Goal: Browse casually

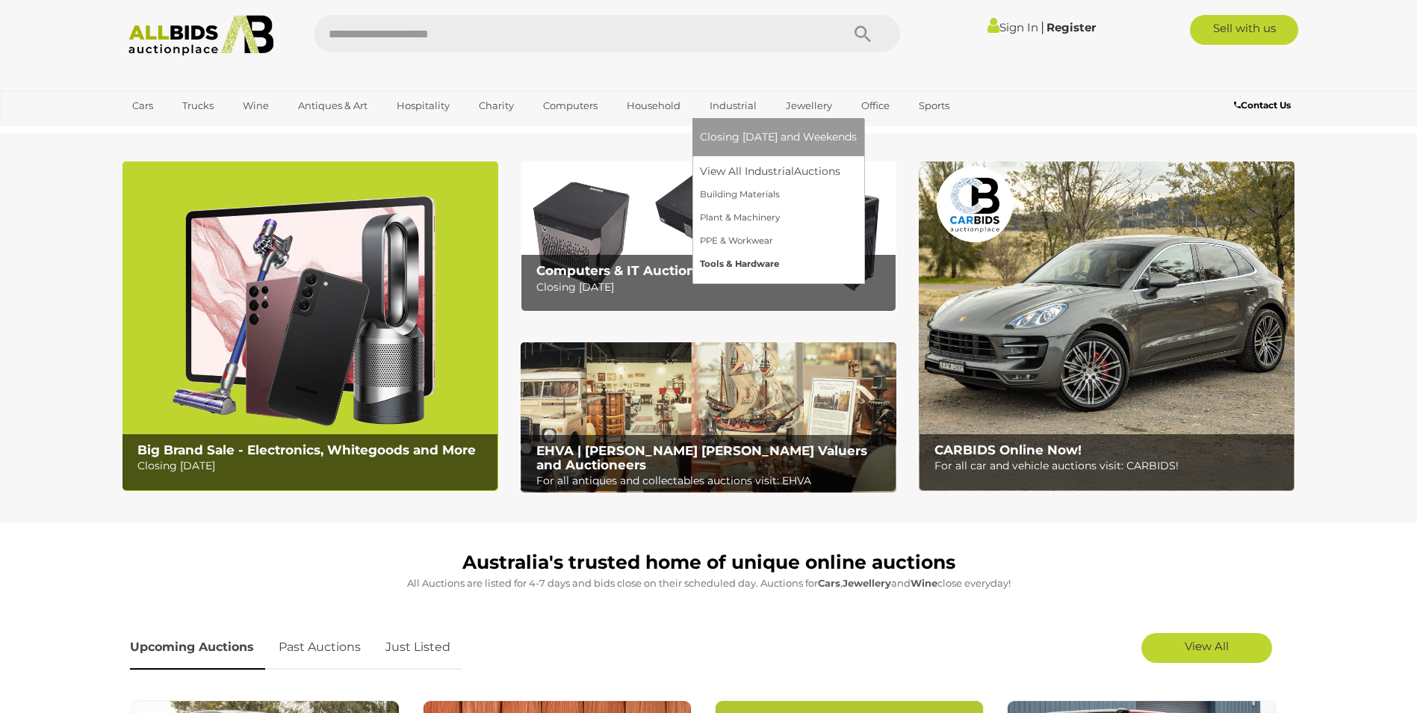
click at [719, 264] on link "Tools & Hardware" at bounding box center [778, 264] width 157 height 23
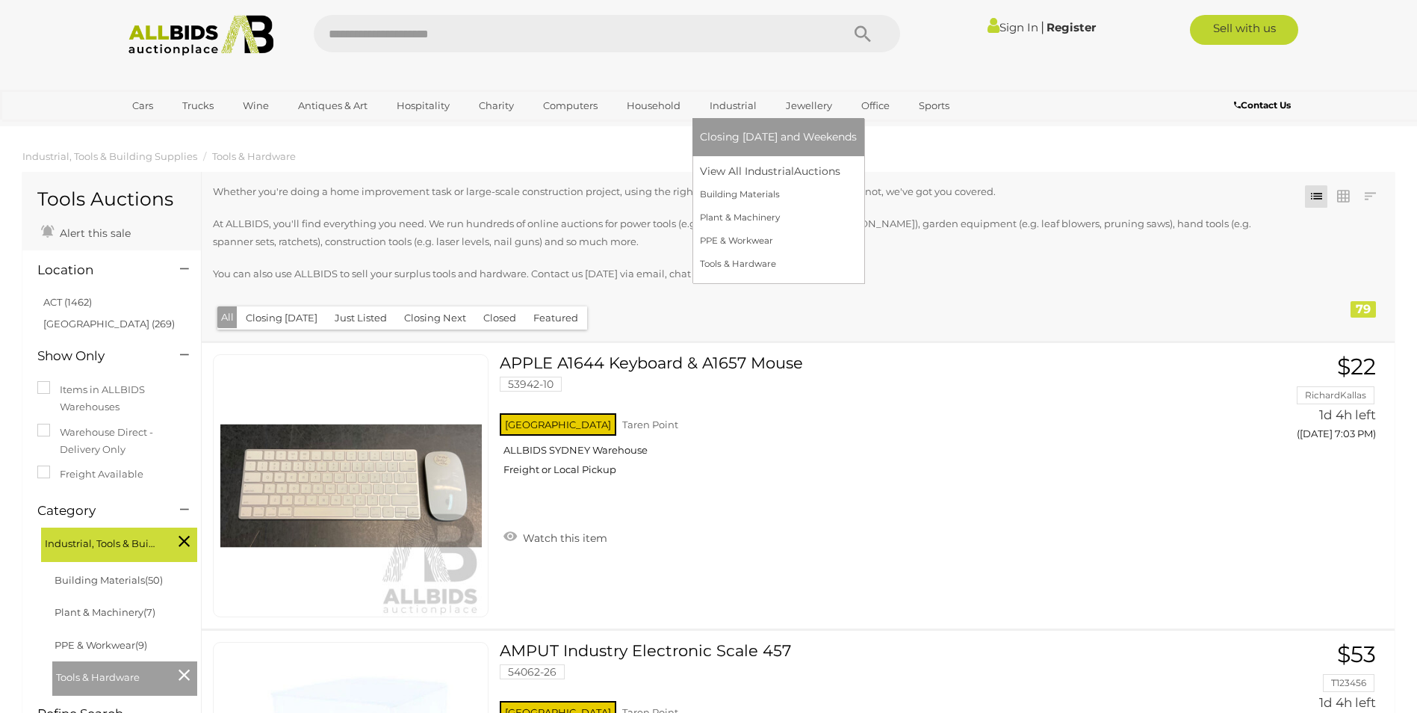
click at [718, 99] on link "Industrial" at bounding box center [733, 105] width 66 height 25
click at [713, 266] on link "Tools & Hardware" at bounding box center [778, 264] width 157 height 23
click at [707, 262] on link "Tools & Hardware" at bounding box center [778, 264] width 157 height 23
click at [722, 269] on link "Tools & Hardware" at bounding box center [778, 264] width 157 height 23
click at [713, 262] on link "Tools & Hardware" at bounding box center [778, 264] width 157 height 23
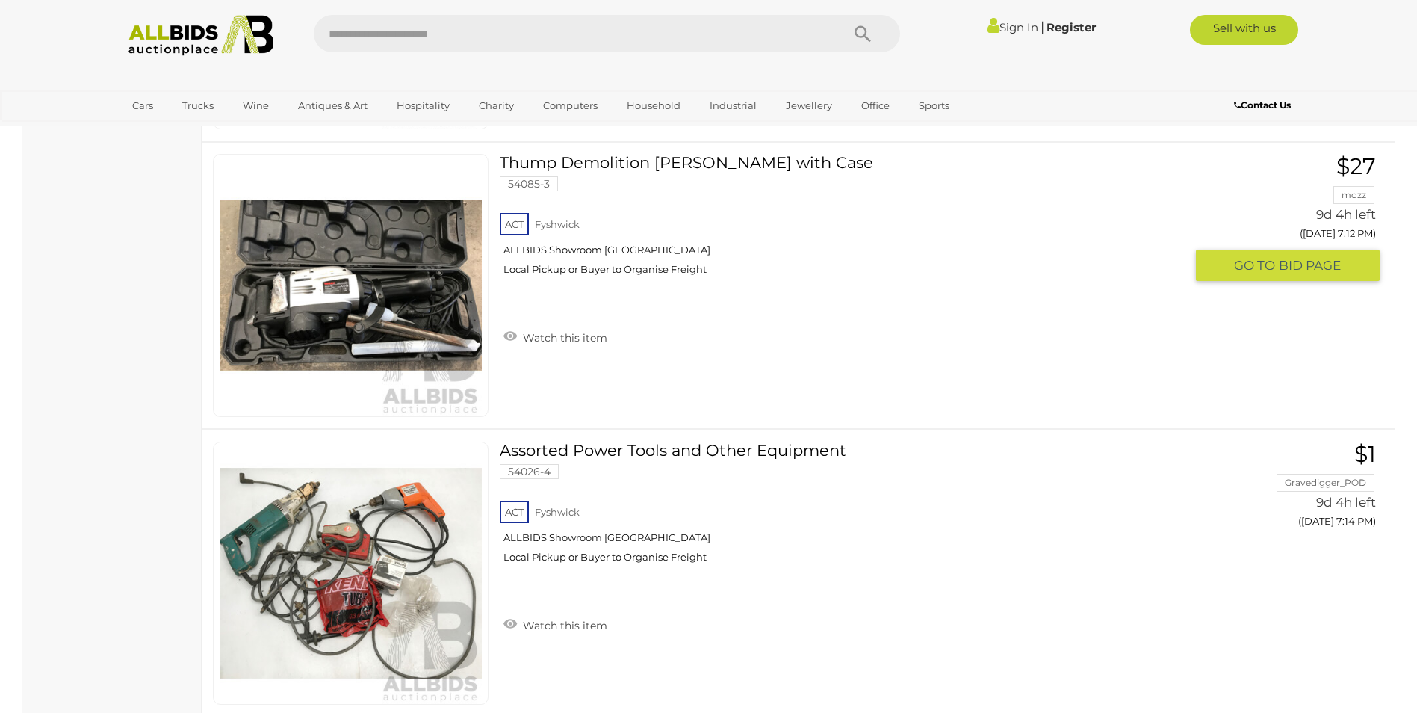
scroll to position [11431, 0]
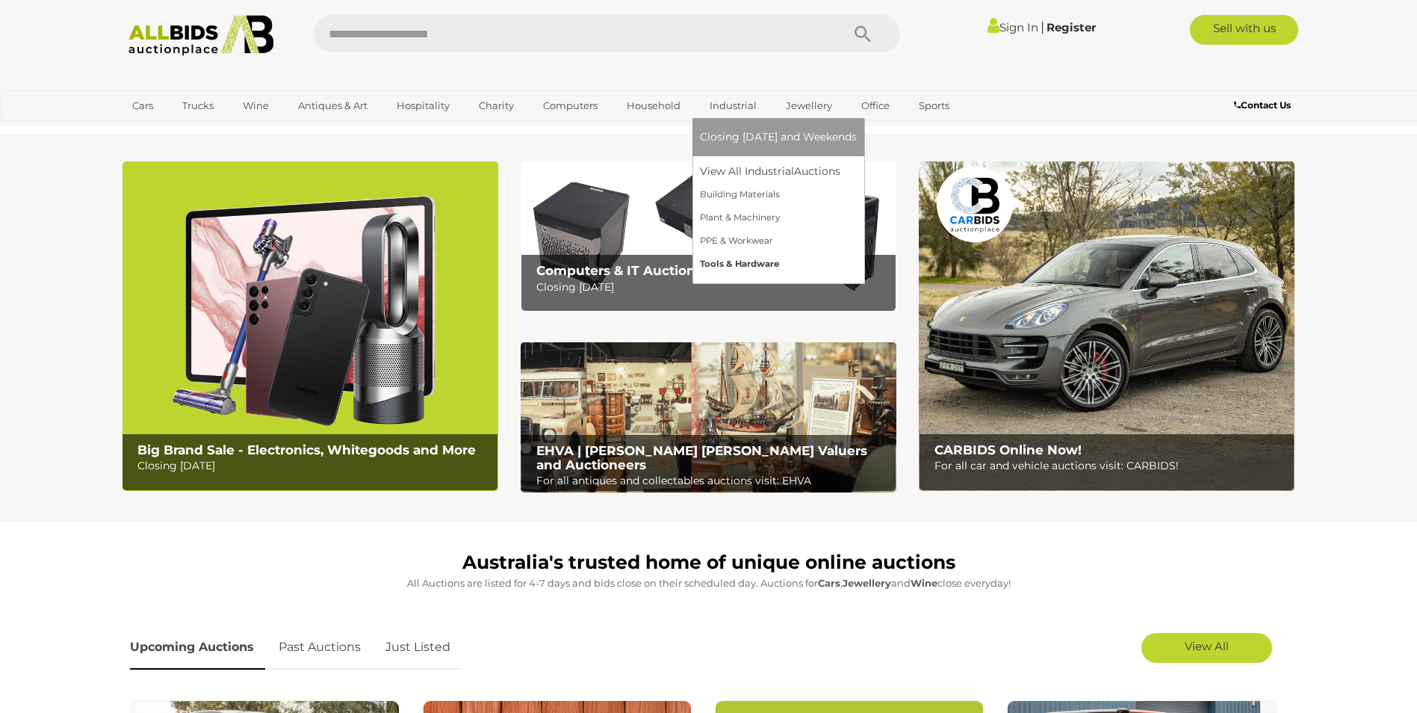
click at [728, 264] on link "Tools & Hardware" at bounding box center [778, 264] width 157 height 23
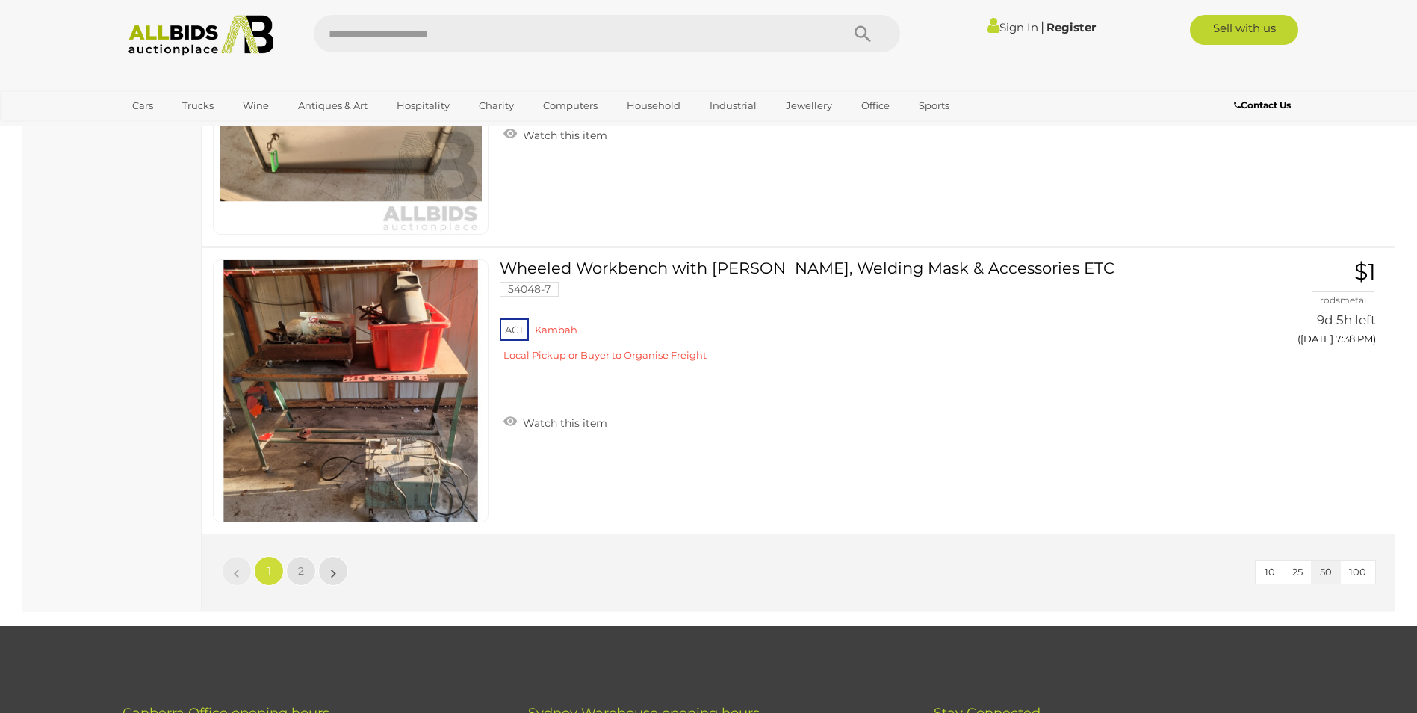
scroll to position [14195, 0]
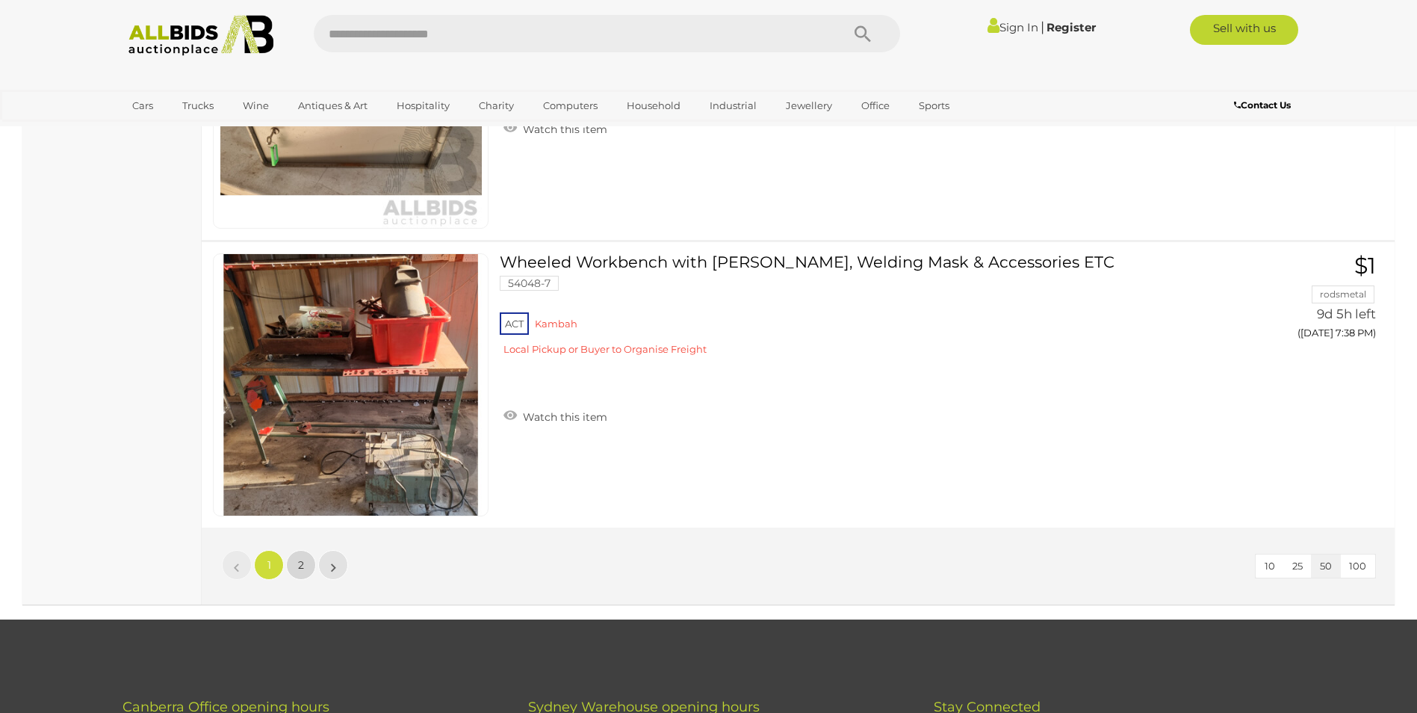
click at [300, 566] on span "2" at bounding box center [301, 564] width 6 height 13
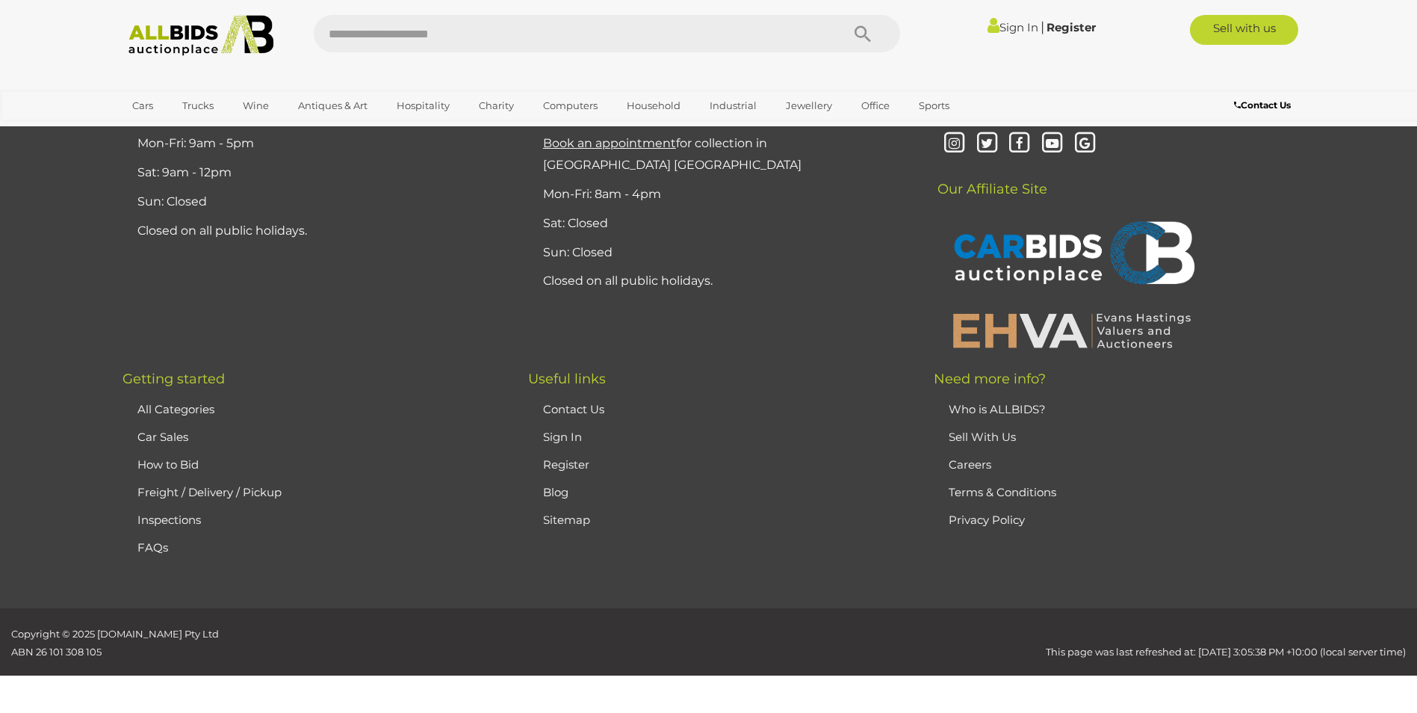
scroll to position [191, 0]
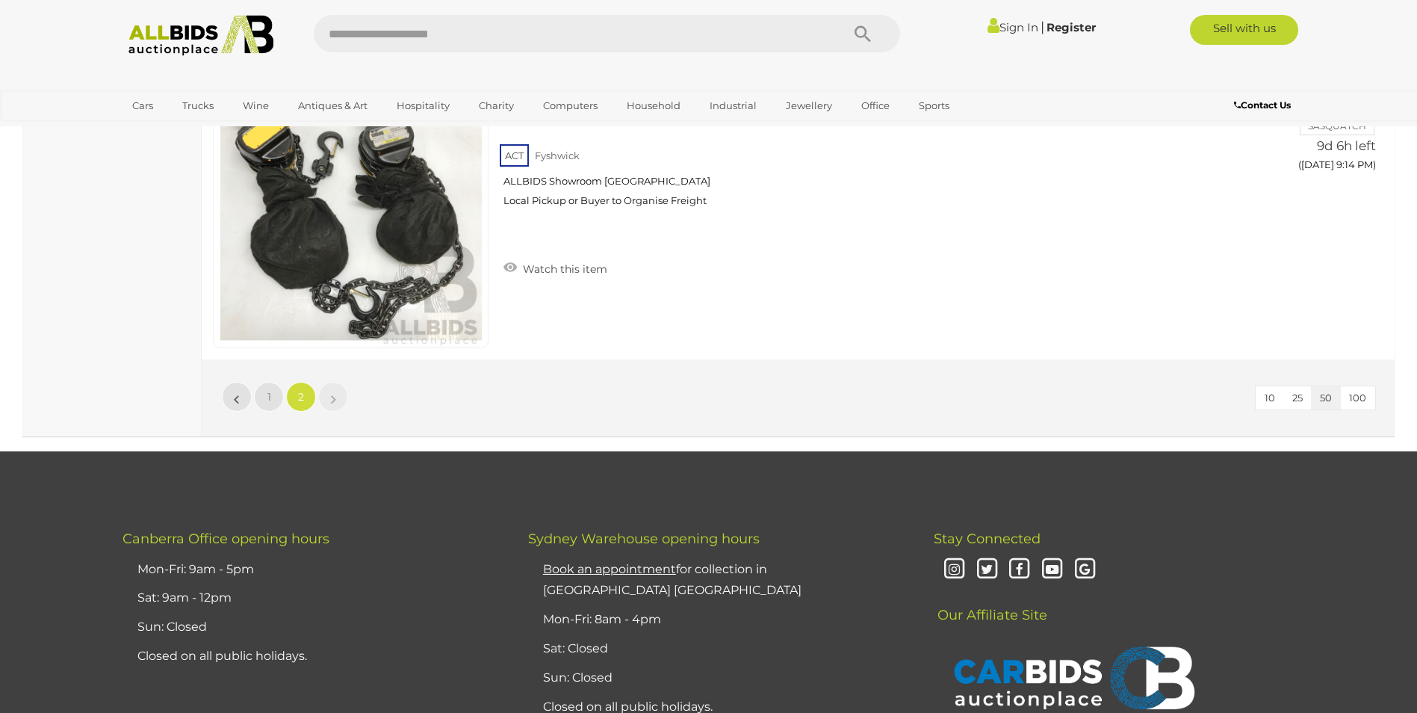
scroll to position [8111, 0]
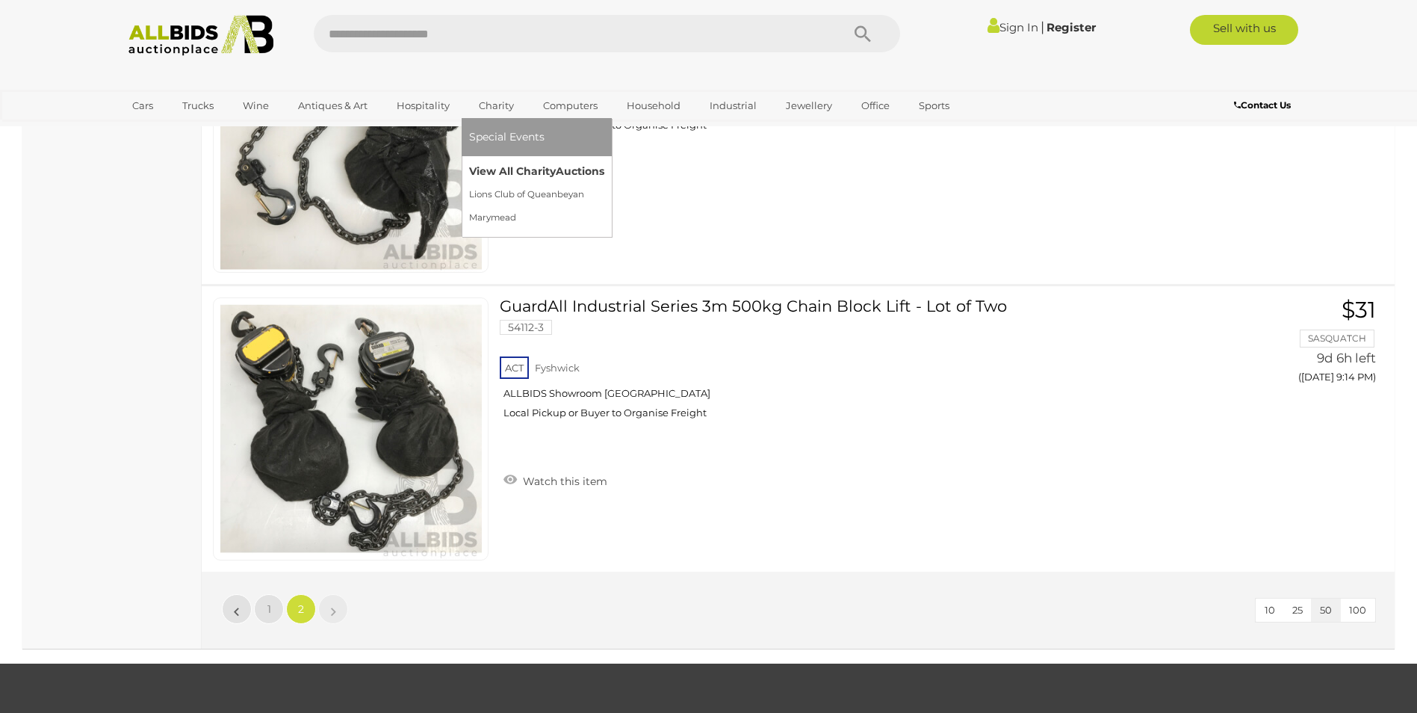
click at [495, 173] on link "View All Charity Auctions" at bounding box center [536, 171] width 135 height 23
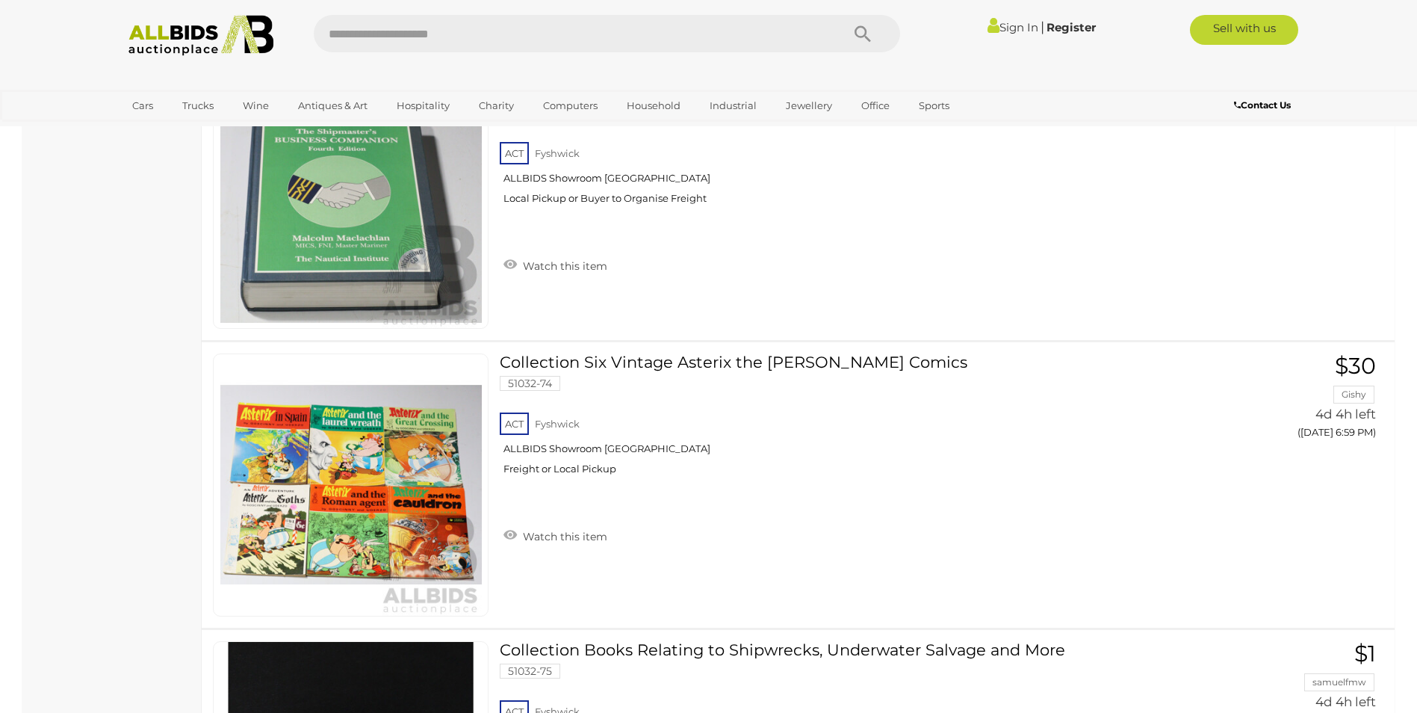
scroll to position [2017, 0]
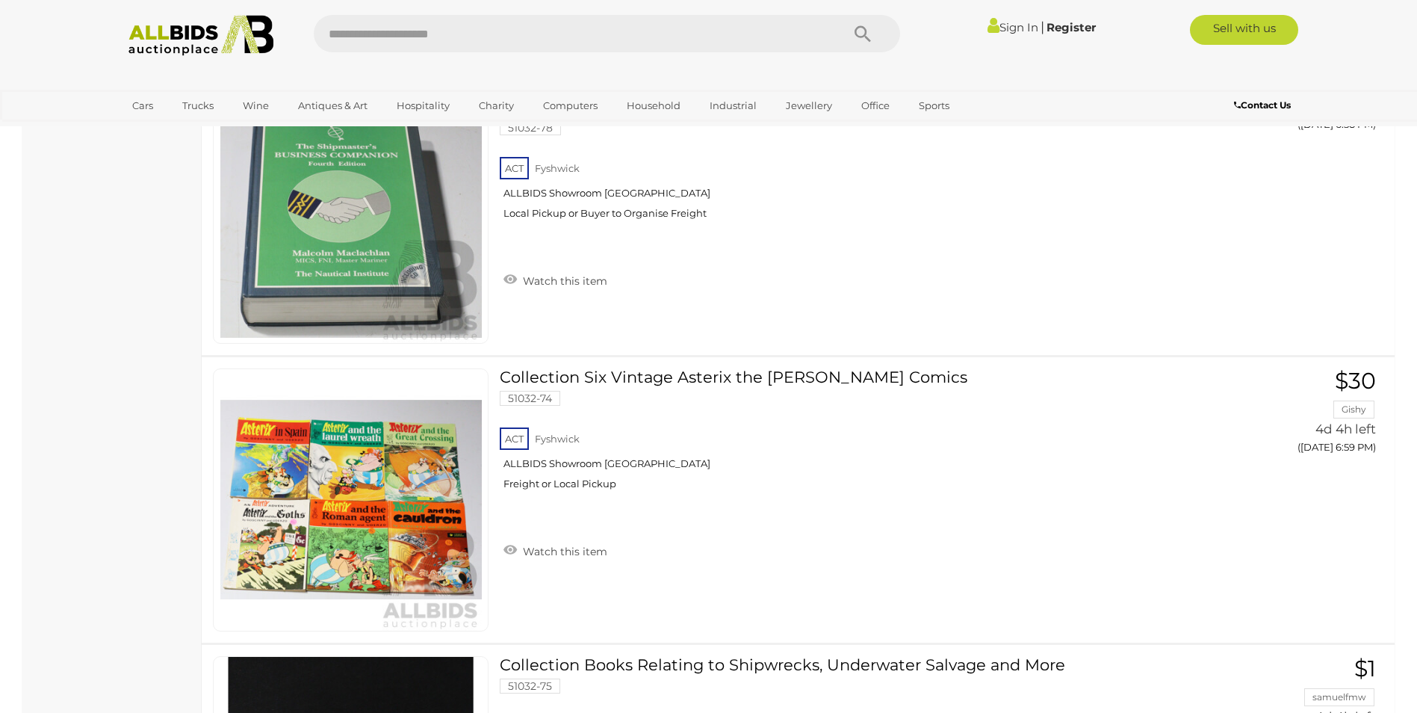
click at [170, 42] on img at bounding box center [201, 35] width 162 height 41
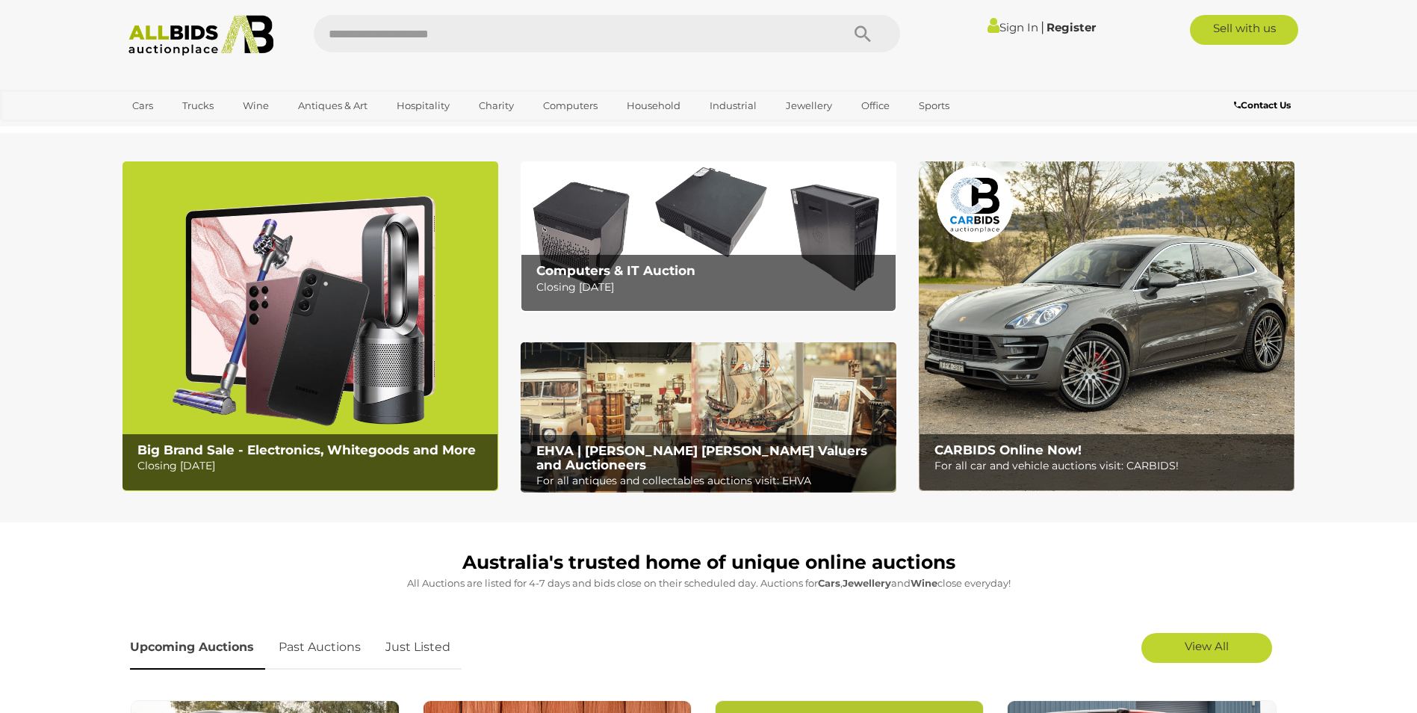
click at [312, 310] on img at bounding box center [311, 325] width 376 height 329
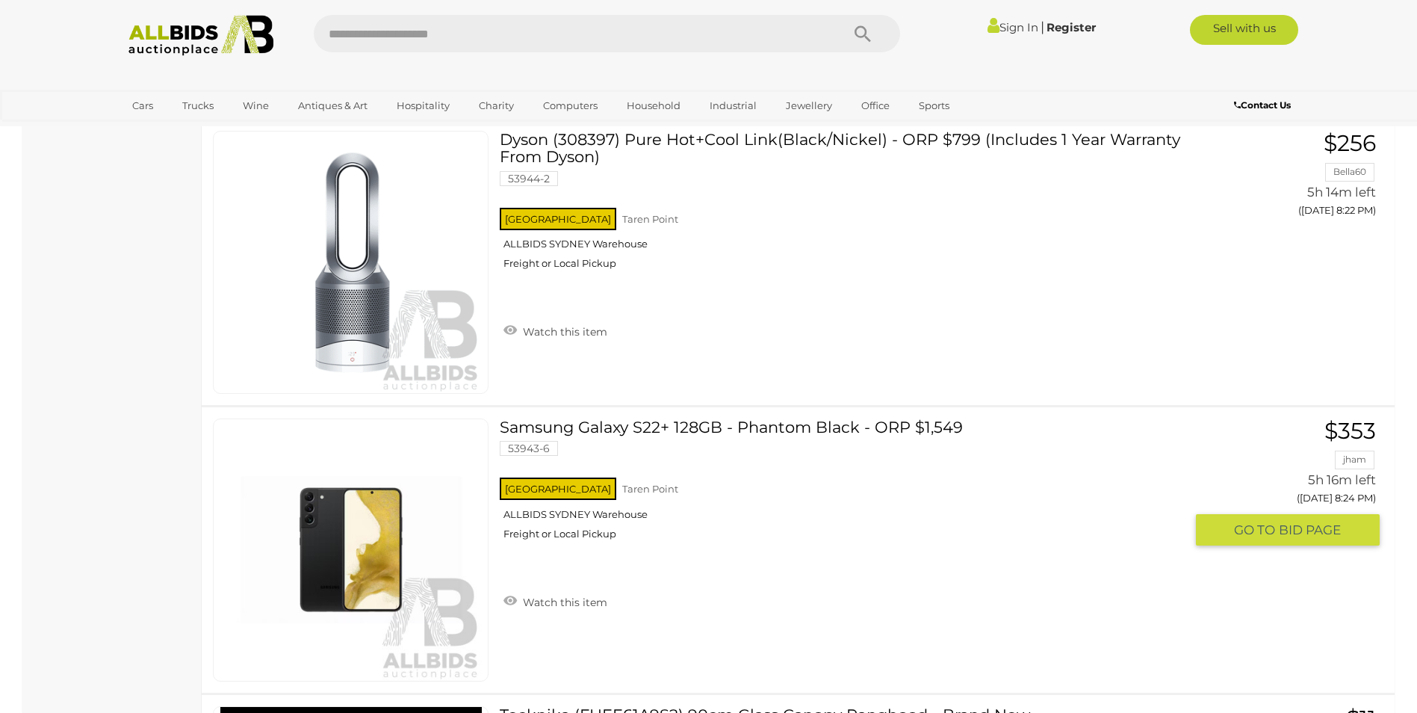
scroll to position [12328, 0]
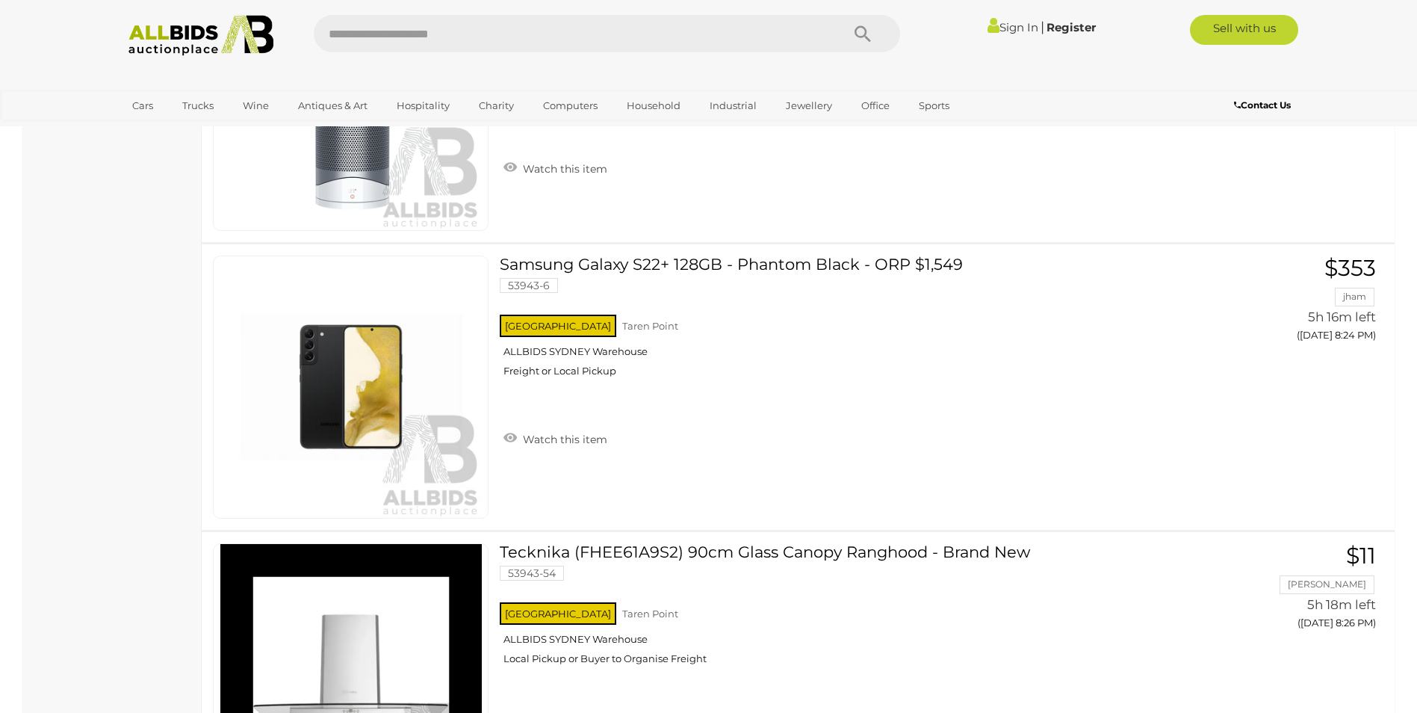
click at [162, 44] on img at bounding box center [201, 35] width 162 height 41
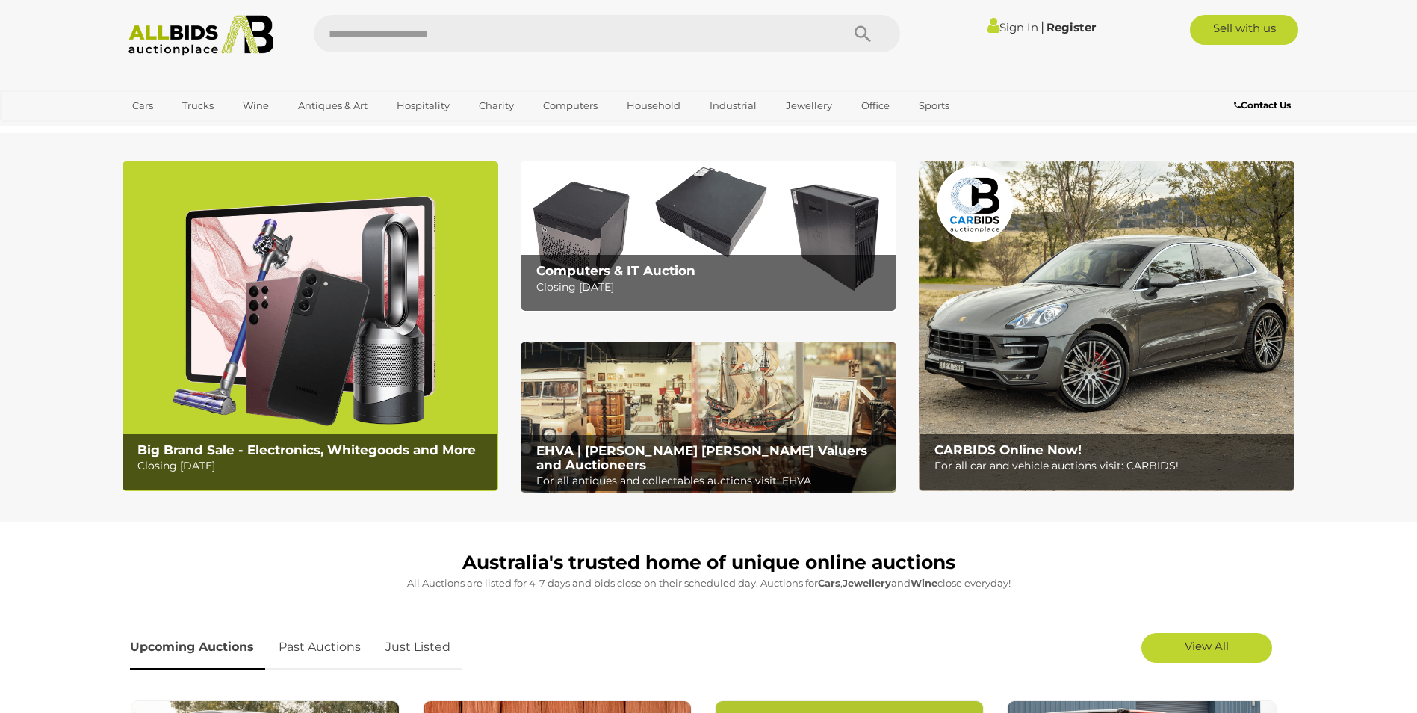
click at [699, 273] on h2 "Computers & IT Auction" at bounding box center [712, 271] width 352 height 14
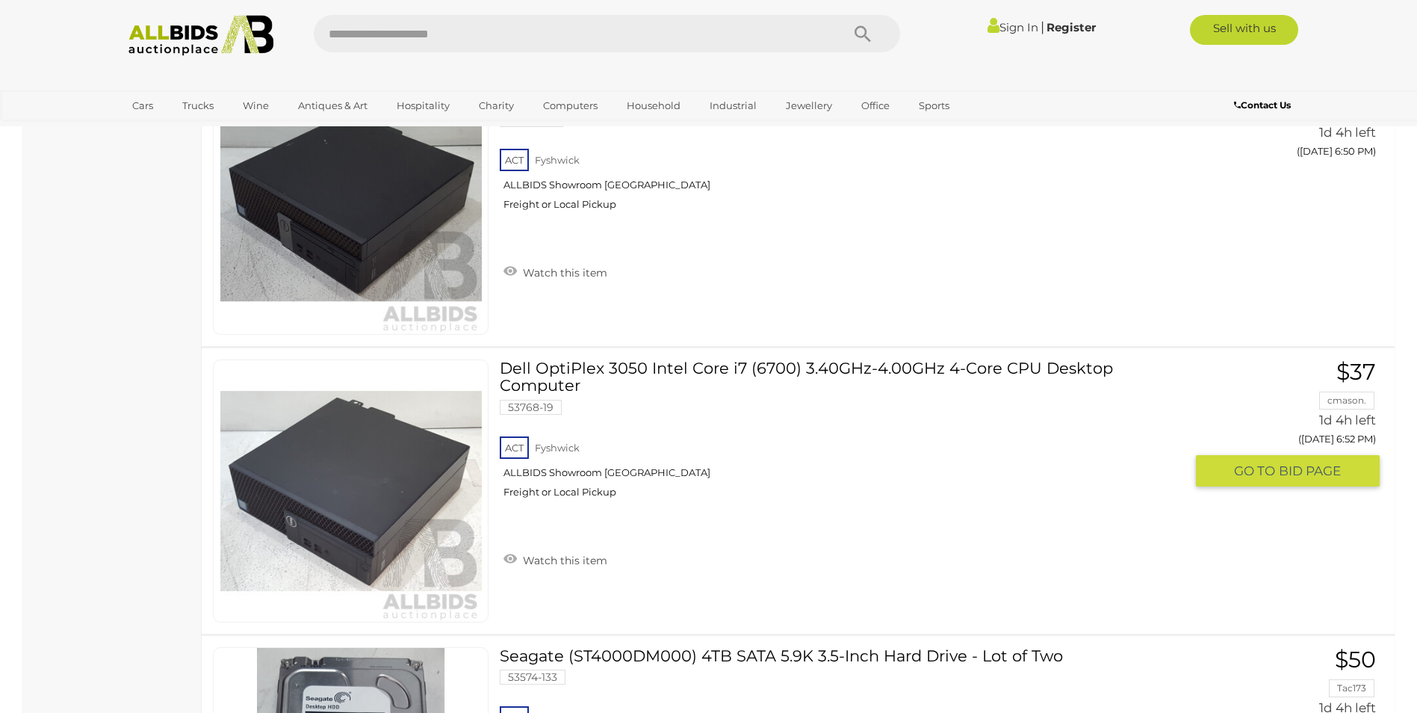
scroll to position [4259, 0]
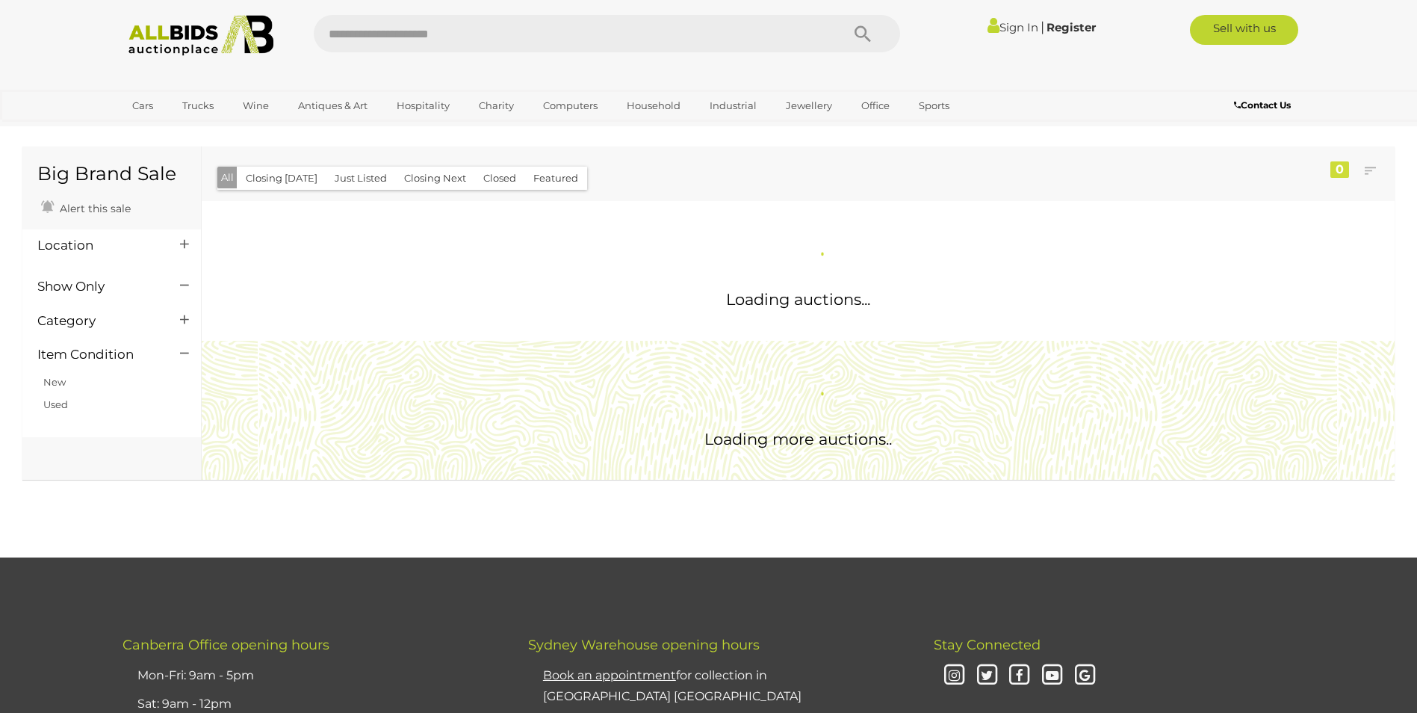
scroll to position [531, 0]
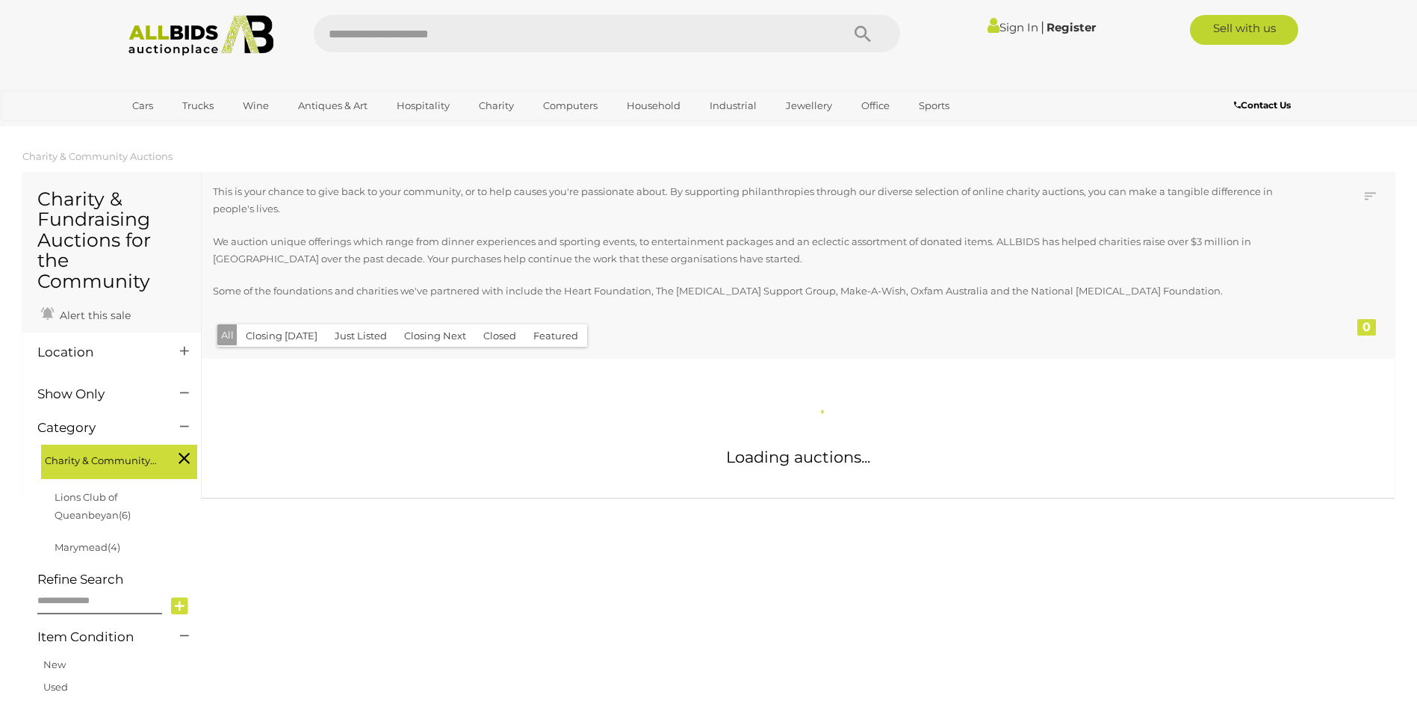
scroll to position [883, 0]
